Goal: Task Accomplishment & Management: Manage account settings

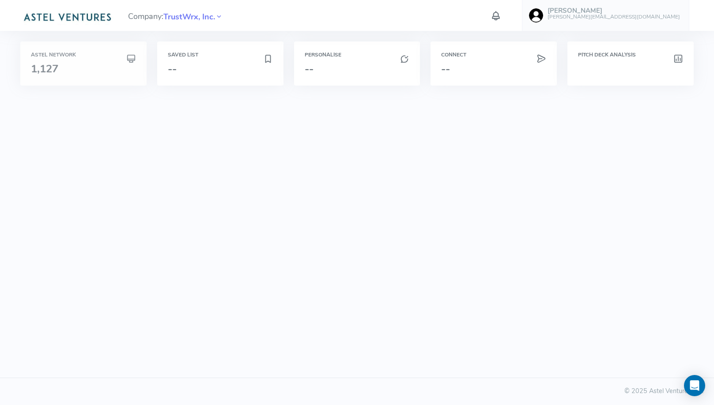
click at [107, 75] on div "Astel Network 1,127" at bounding box center [83, 64] width 126 height 44
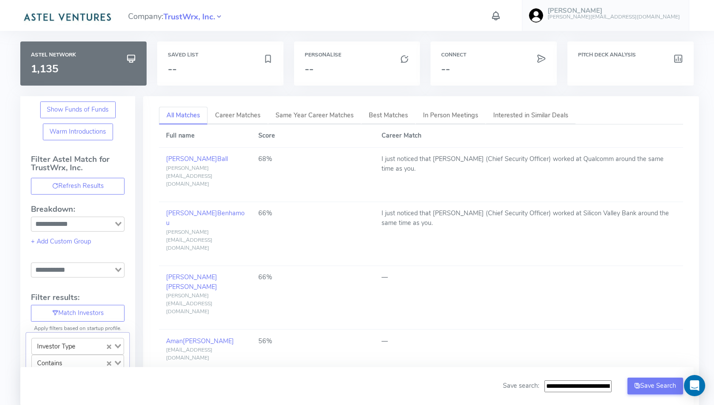
click at [223, 18] on icon at bounding box center [219, 17] width 8 height 12
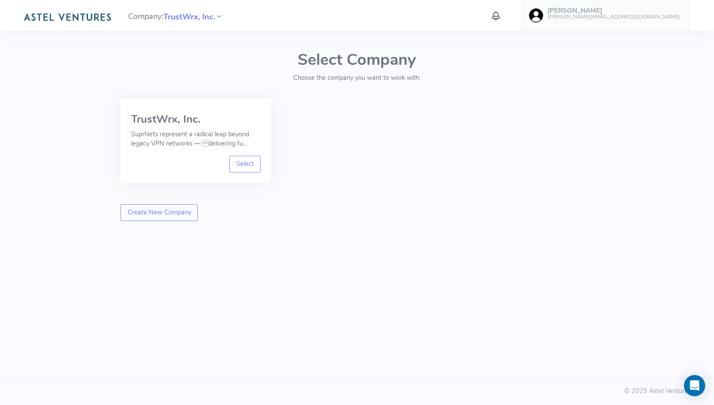
click at [676, 7] on link "[PERSON_NAME] [PERSON_NAME][EMAIL_ADDRESS][DOMAIN_NAME]" at bounding box center [605, 15] width 167 height 31
click at [620, 164] on span "Logout" at bounding box center [613, 164] width 20 height 9
